Goal: Browse casually: Explore the website without a specific task or goal

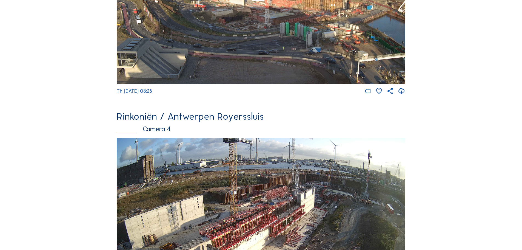
scroll to position [741, 0]
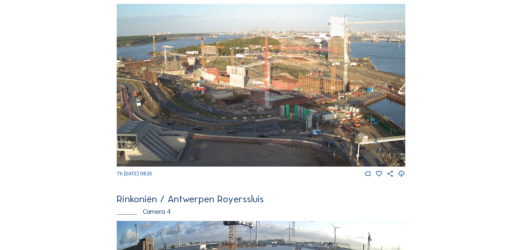
click at [194, 39] on img at bounding box center [261, 85] width 289 height 163
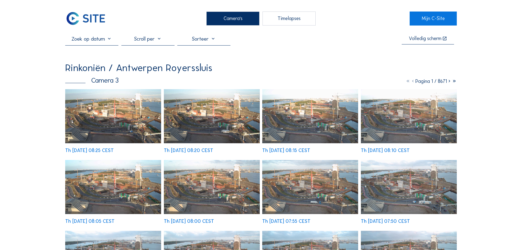
click at [215, 104] on img at bounding box center [212, 116] width 96 height 54
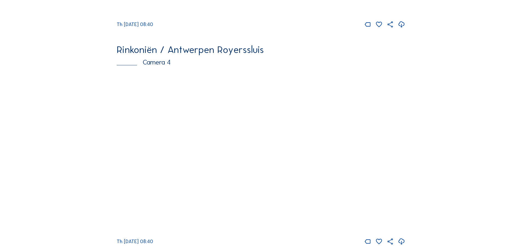
scroll to position [905, 0]
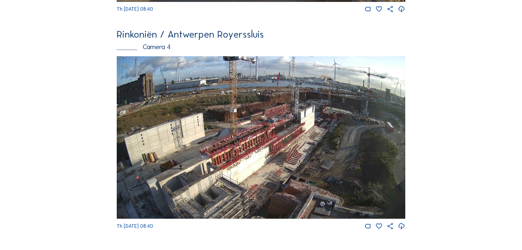
click at [296, 121] on img at bounding box center [261, 137] width 289 height 163
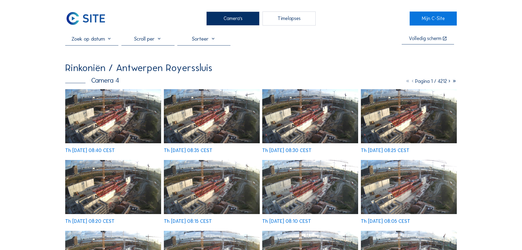
click at [132, 121] on img at bounding box center [113, 116] width 96 height 54
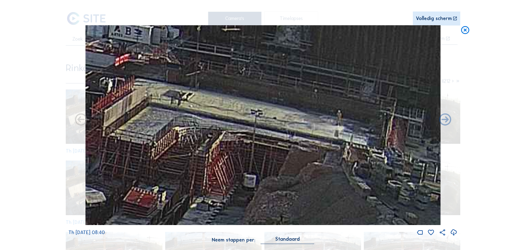
drag, startPoint x: 293, startPoint y: 124, endPoint x: 242, endPoint y: 157, distance: 60.9
click at [242, 157] on img at bounding box center [263, 125] width 355 height 200
